Goal: Information Seeking & Learning: Learn about a topic

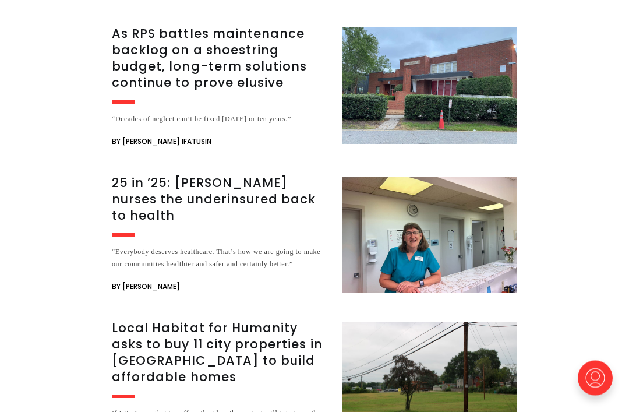
scroll to position [1760, 0]
click at [131, 175] on h3 "25 in ’25: [PERSON_NAME] nurses the underinsured back to health" at bounding box center [220, 199] width 217 height 49
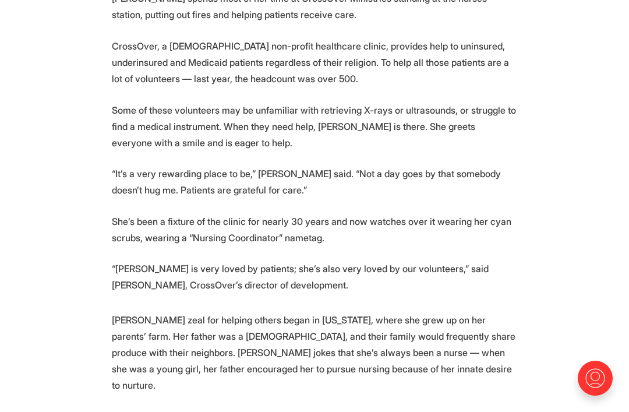
scroll to position [709, 0]
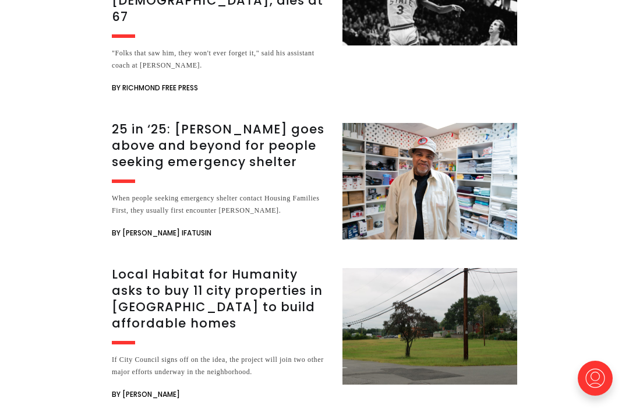
scroll to position [2996, 0]
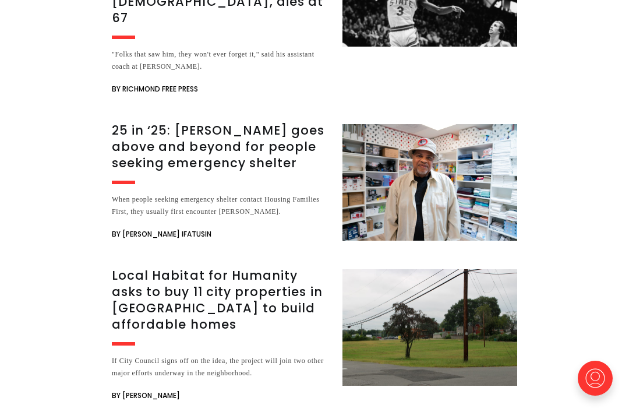
click at [171, 126] on div "25 in ‘25: Rodney Hopkins goes above and beyond for people seeking emergency sh…" at bounding box center [220, 181] width 217 height 119
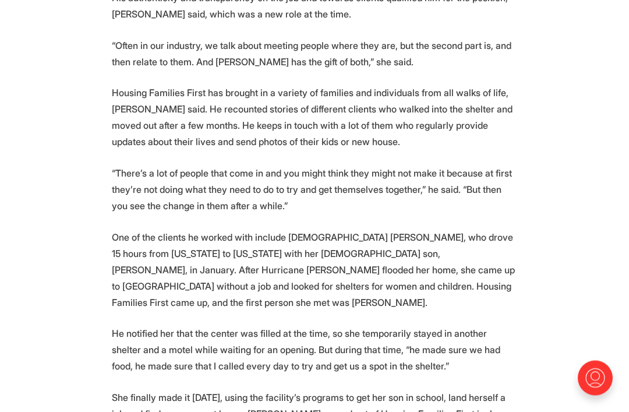
scroll to position [1582, 0]
